Goal: Find specific page/section: Find specific page/section

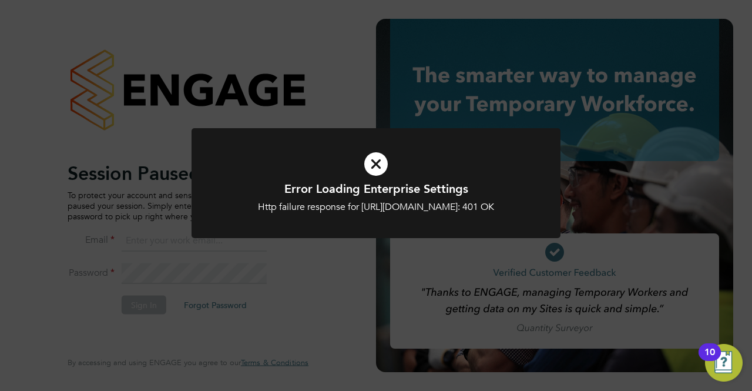
type input "lewis.cannon@bgis.com"
click at [377, 160] on icon at bounding box center [376, 164] width 306 height 46
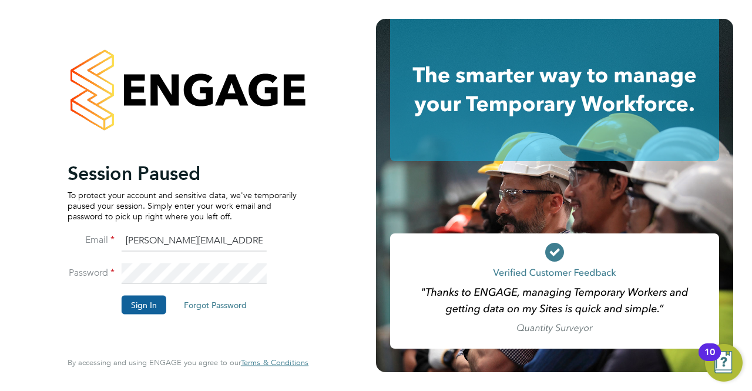
click at [140, 304] on button "Sign In" at bounding box center [144, 305] width 45 height 19
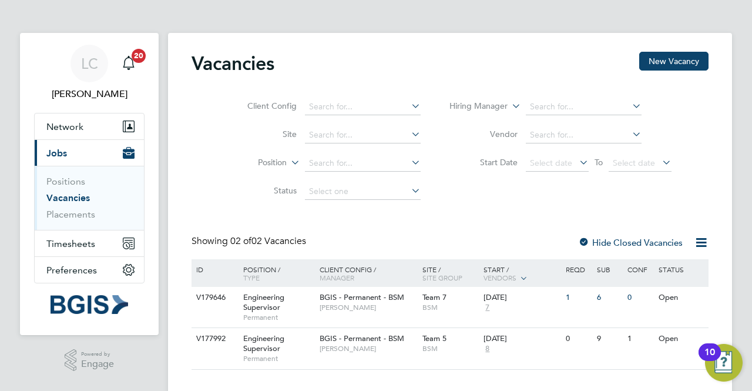
scroll to position [20, 0]
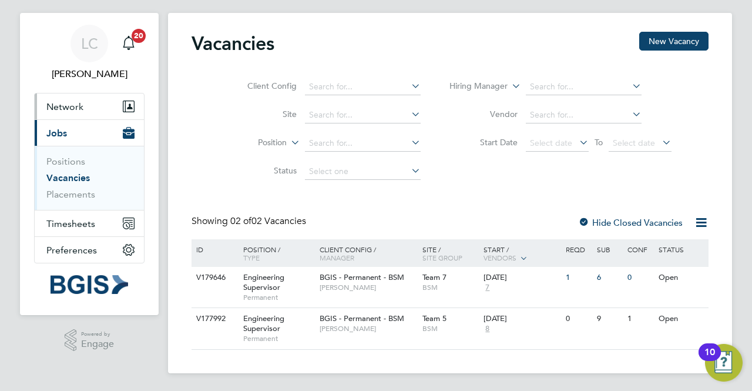
click at [65, 108] on span "Network" at bounding box center [64, 106] width 37 height 11
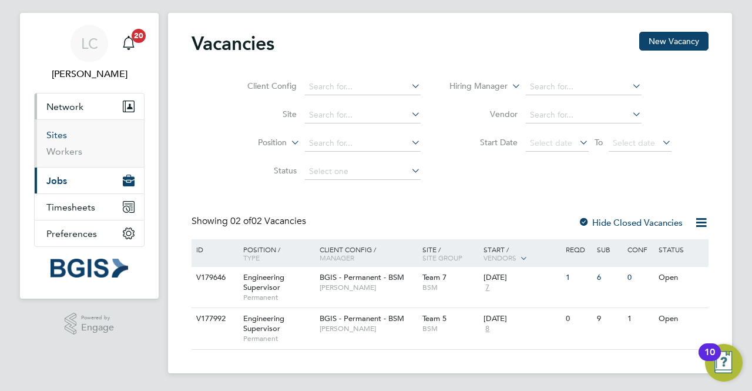
click at [61, 135] on link "Sites" at bounding box center [56, 134] width 21 height 11
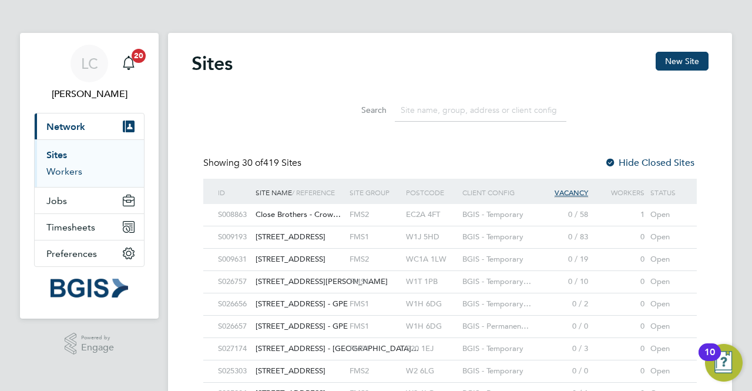
click at [61, 169] on link "Workers" at bounding box center [64, 171] width 36 height 11
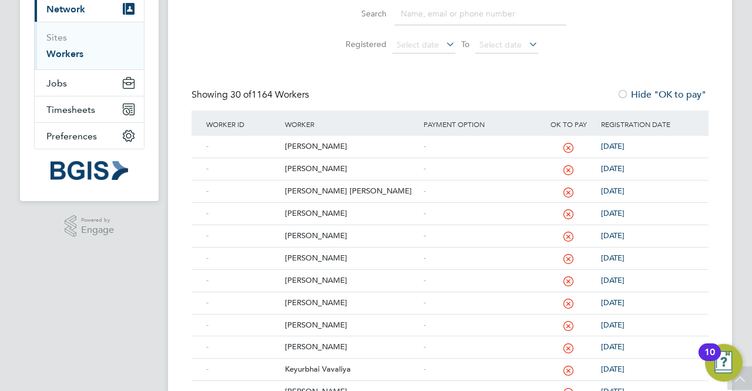
scroll to position [113, 0]
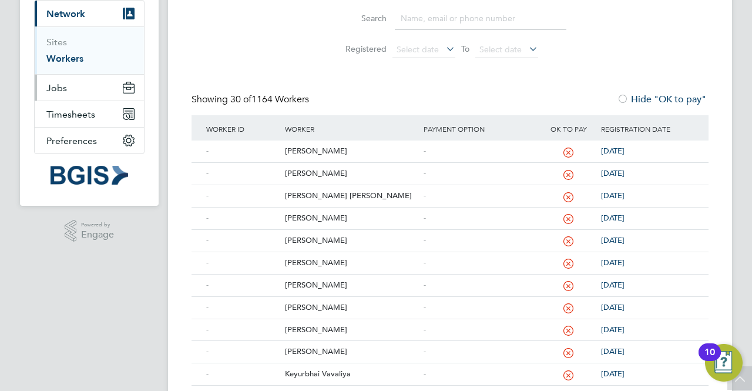
click at [78, 92] on button "Jobs" at bounding box center [89, 88] width 109 height 26
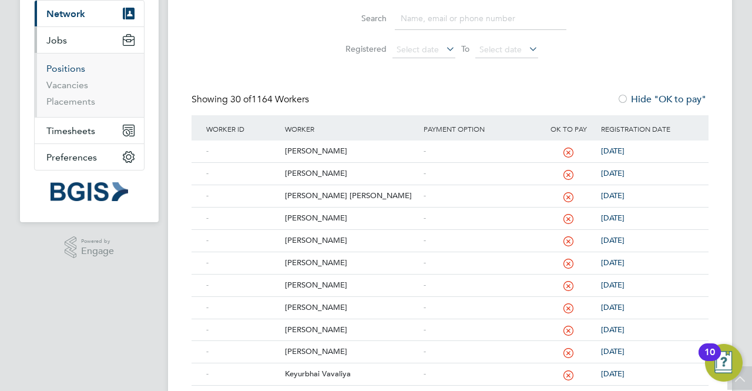
click at [70, 67] on link "Positions" at bounding box center [65, 68] width 39 height 11
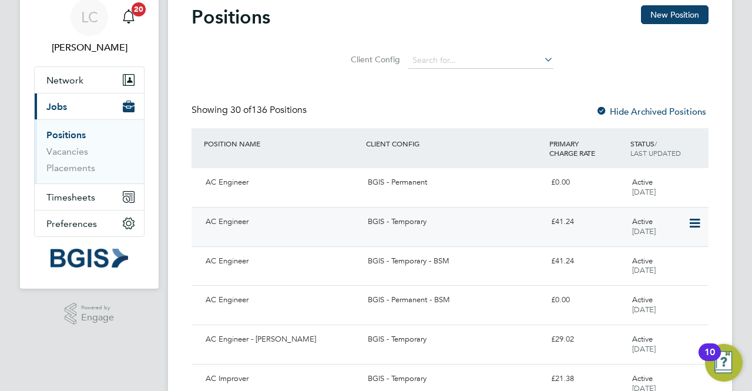
scroll to position [118, 0]
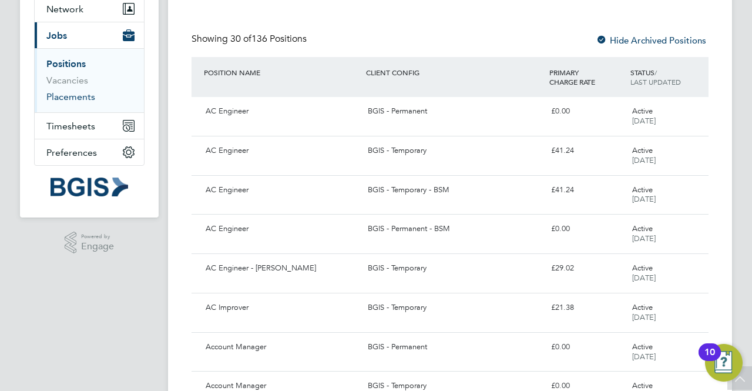
click at [62, 98] on link "Placements" at bounding box center [70, 96] width 49 height 11
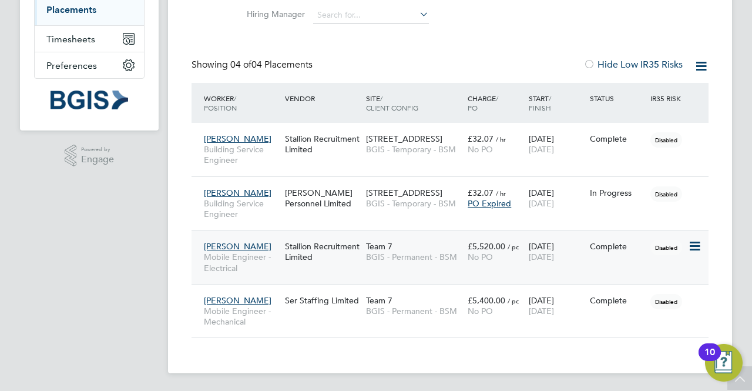
scroll to position [205, 0]
click at [243, 244] on span "[PERSON_NAME]" at bounding box center [238, 246] width 68 height 11
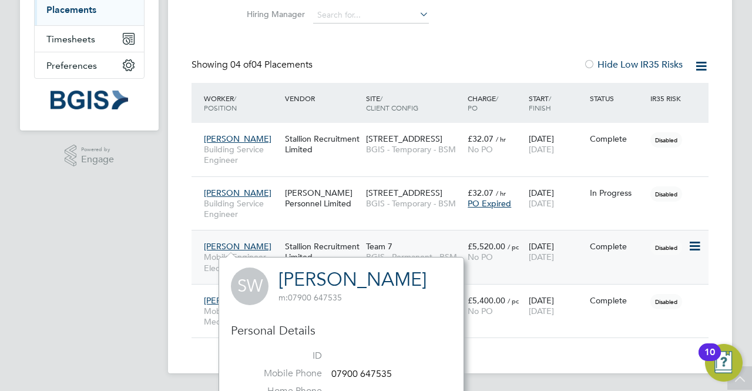
click at [695, 243] on icon at bounding box center [694, 246] width 12 height 14
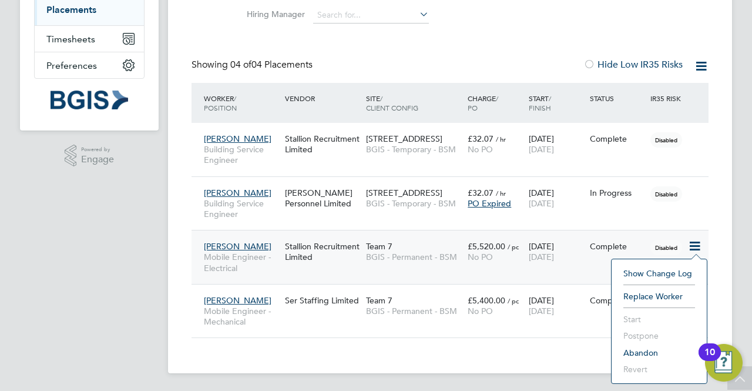
click at [733, 229] on div "LC Lewis Cannon Notifications 20 Applications: Network Sites Workers Current pa…" at bounding box center [376, 93] width 752 height 597
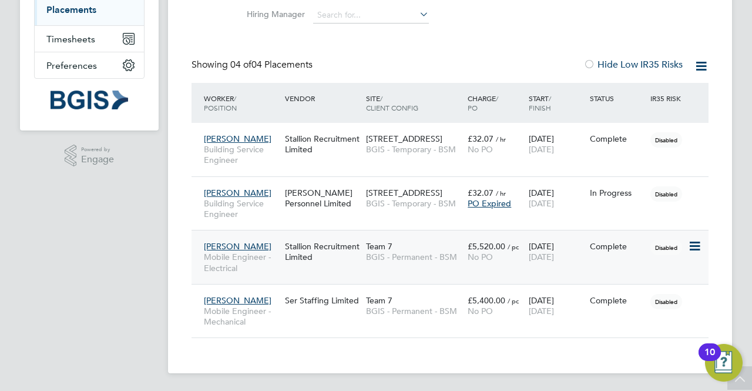
click at [249, 240] on div "Stewart Walklate Mobile Engineer - Electrical" at bounding box center [241, 257] width 81 height 44
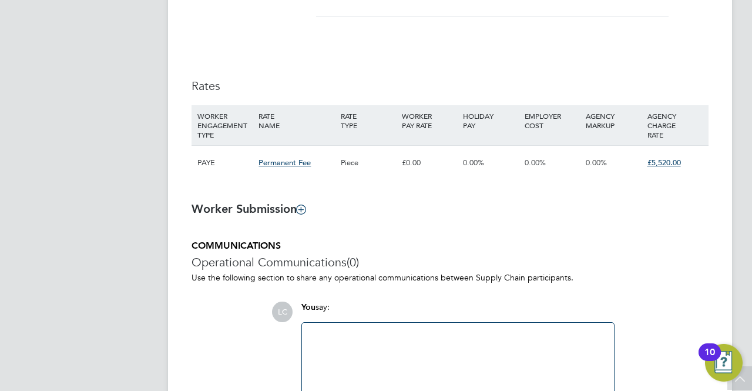
scroll to position [764, 0]
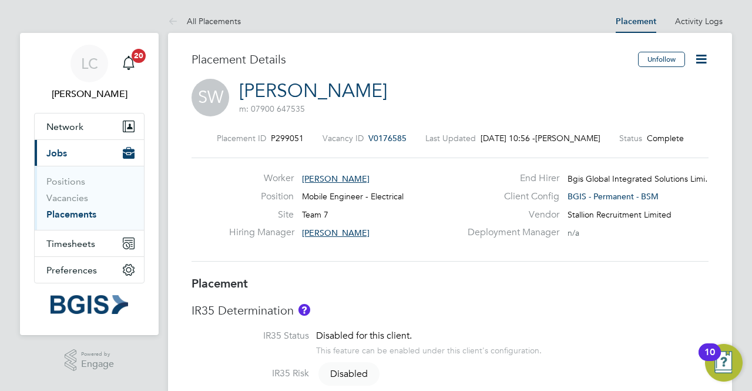
click at [70, 215] on link "Placements" at bounding box center [71, 214] width 50 height 11
